Goal: Information Seeking & Learning: Learn about a topic

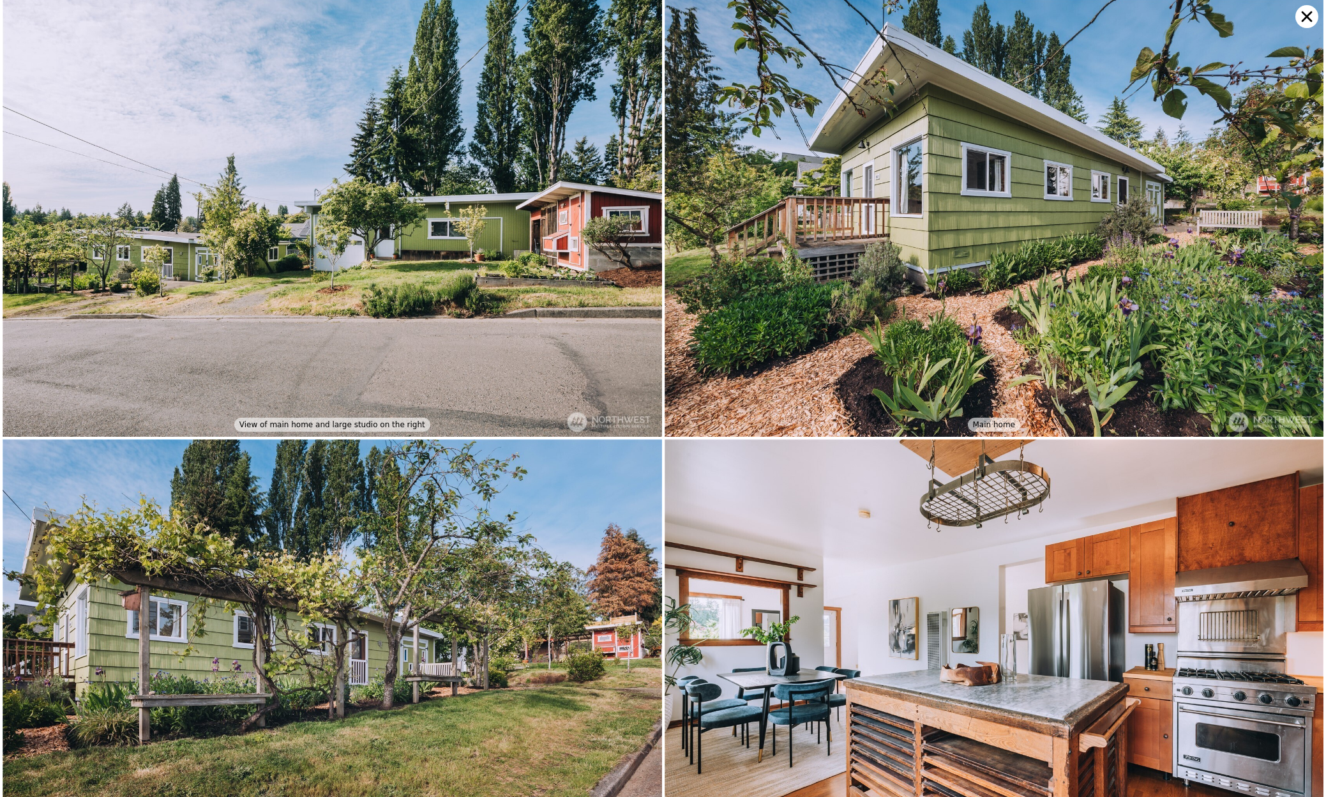
scroll to position [438, 0]
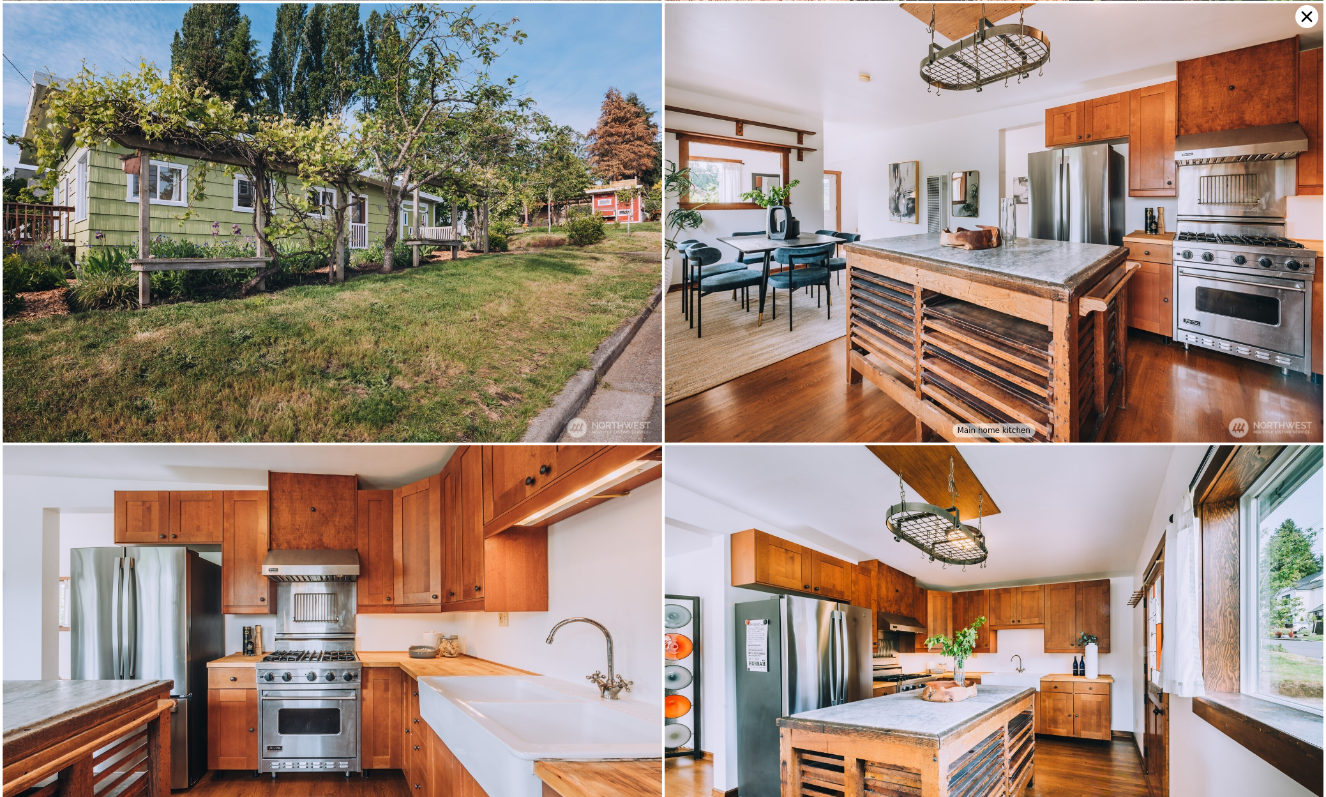
click at [145, 223] on img at bounding box center [332, 222] width 659 height 439
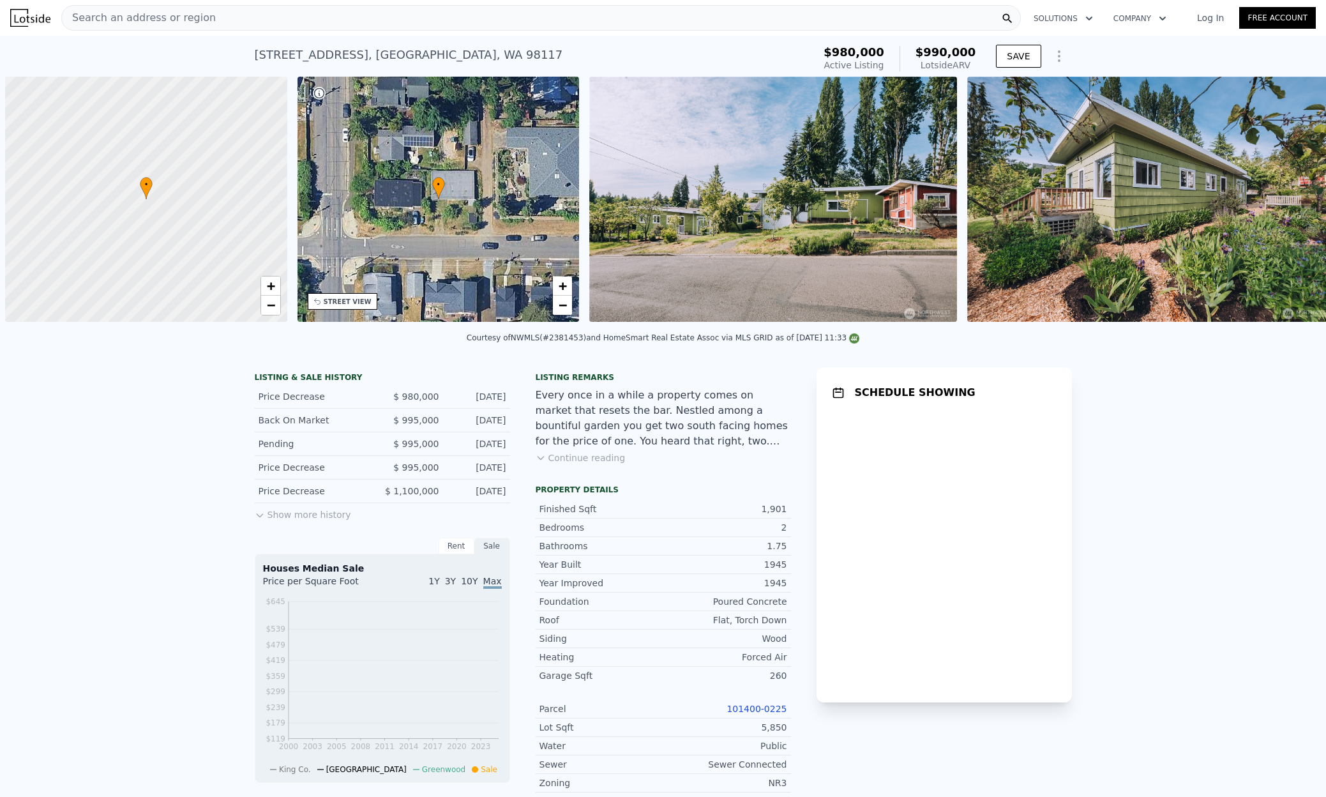
scroll to position [0, 5]
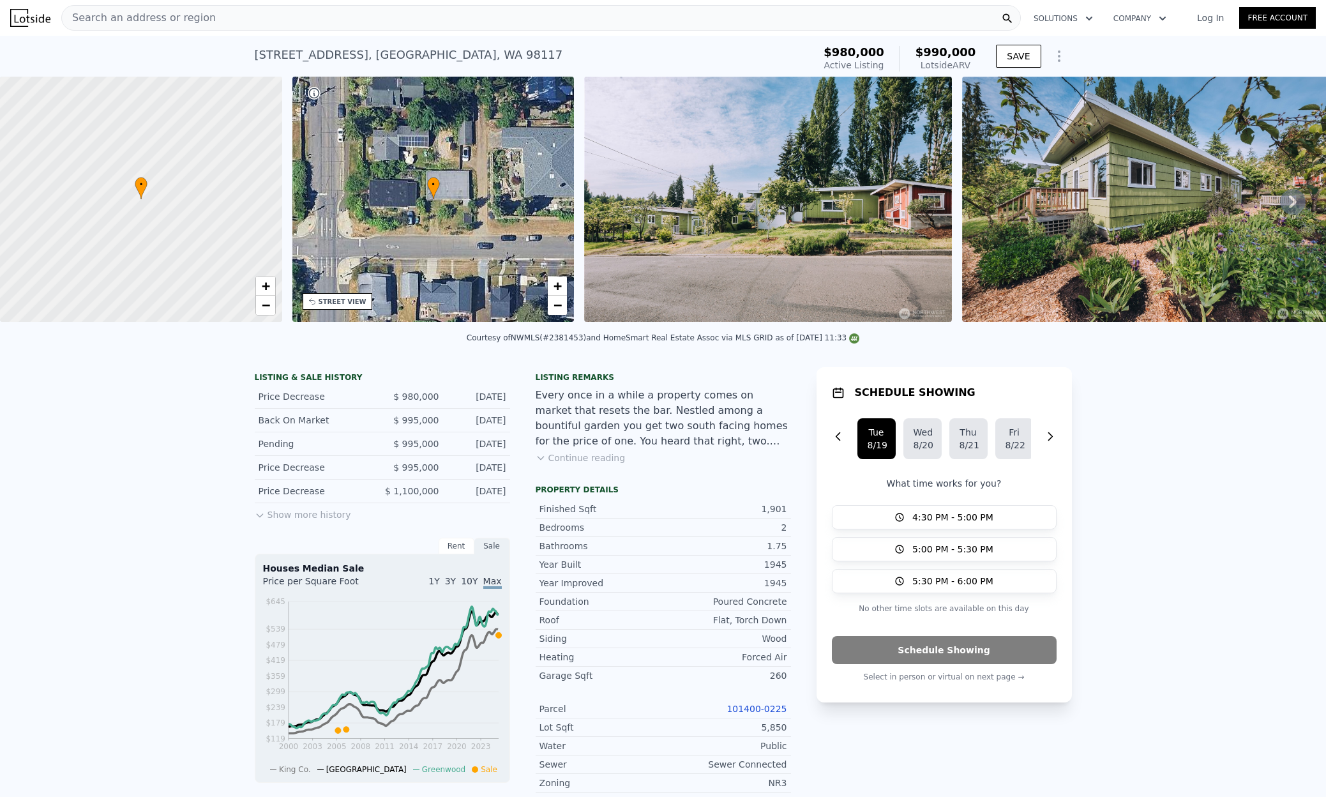
click at [1207, 537] on div "LISTING & SALE HISTORY Price Decrease $ 980,000 [DATE] Back On Market $ 995,000…" at bounding box center [663, 761] width 1326 height 808
click at [1218, 450] on div "LISTING & SALE HISTORY Price Decrease $ 980,000 [DATE] Back On Market $ 995,000…" at bounding box center [663, 761] width 1326 height 808
click at [1168, 609] on div "LISTING & SALE HISTORY Price Decrease $ 980,000 [DATE] Back On Market $ 995,000…" at bounding box center [663, 761] width 1326 height 808
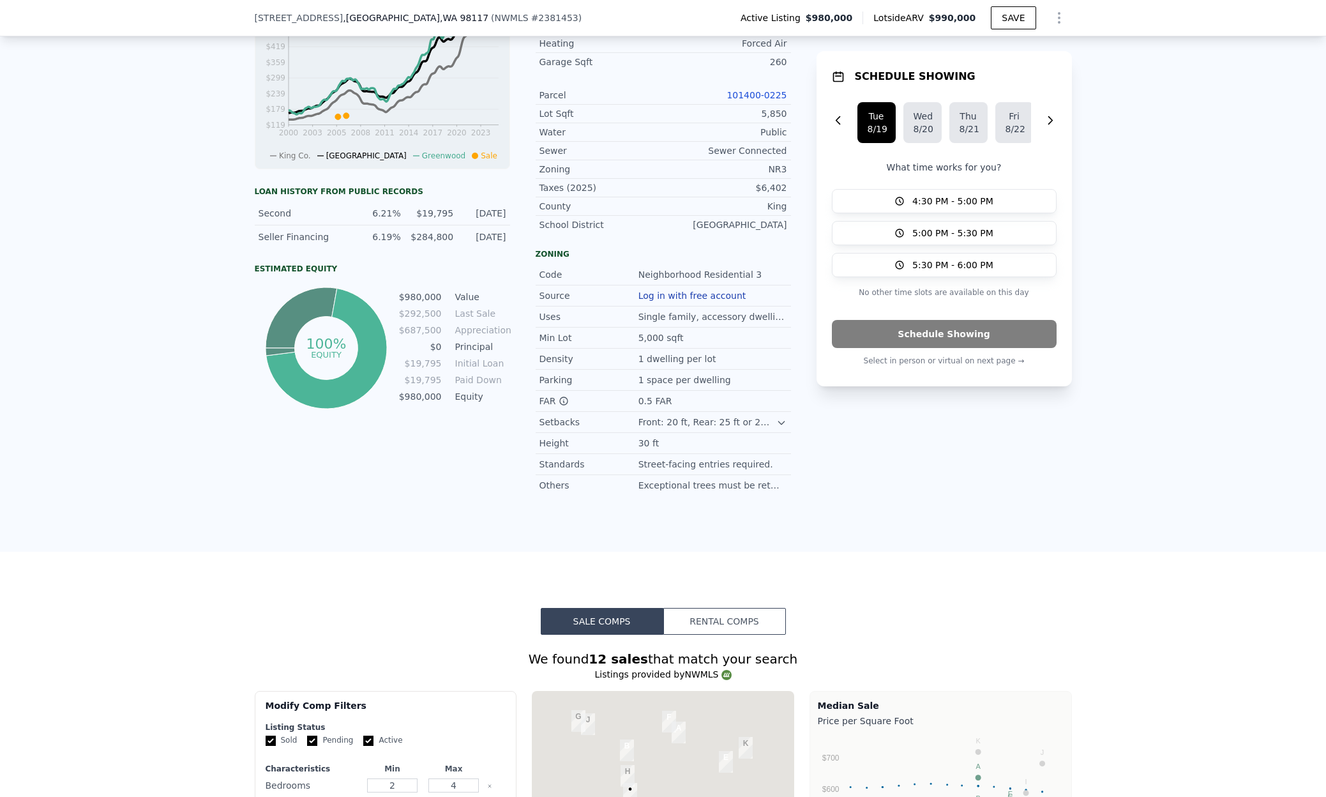
scroll to position [4, 0]
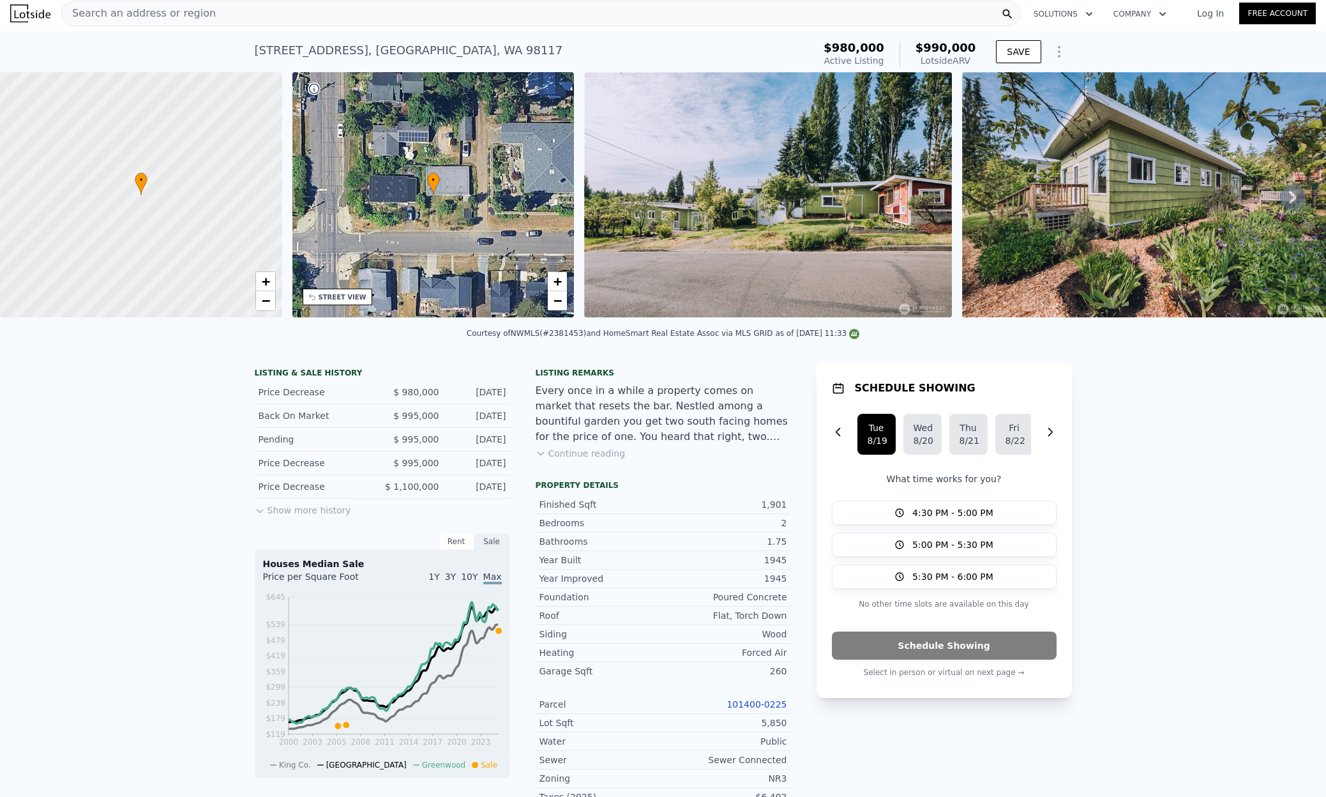
click at [1194, 587] on div "LISTING & SALE HISTORY Price Decrease $ 980,000 [DATE] Back On Market $ 995,000…" at bounding box center [663, 756] width 1326 height 808
